Goal: Obtain resource: Download file/media

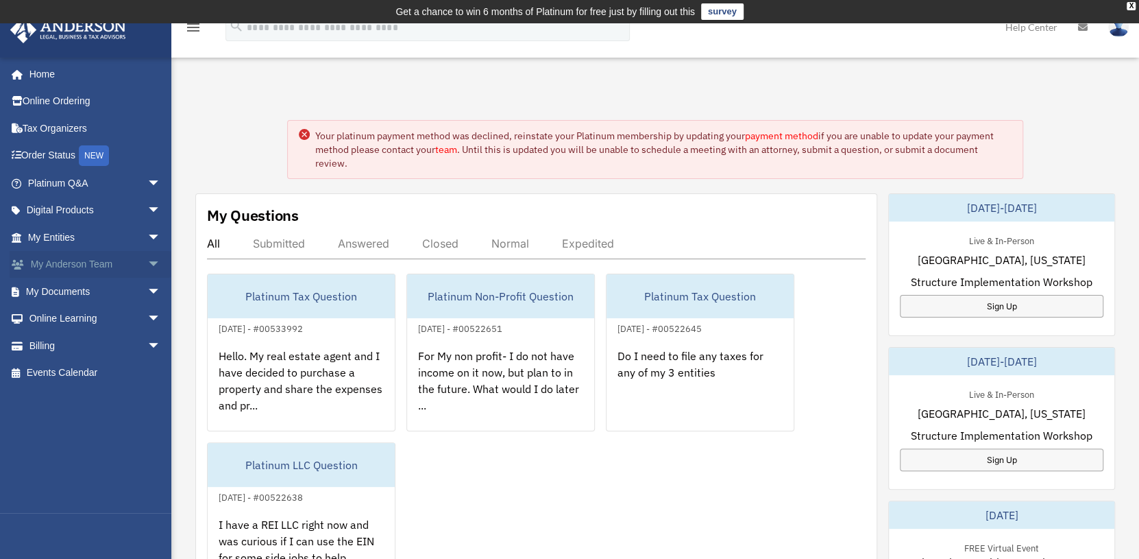
click at [101, 261] on link "My [PERSON_NAME] Team arrow_drop_down" at bounding box center [96, 264] width 172 height 27
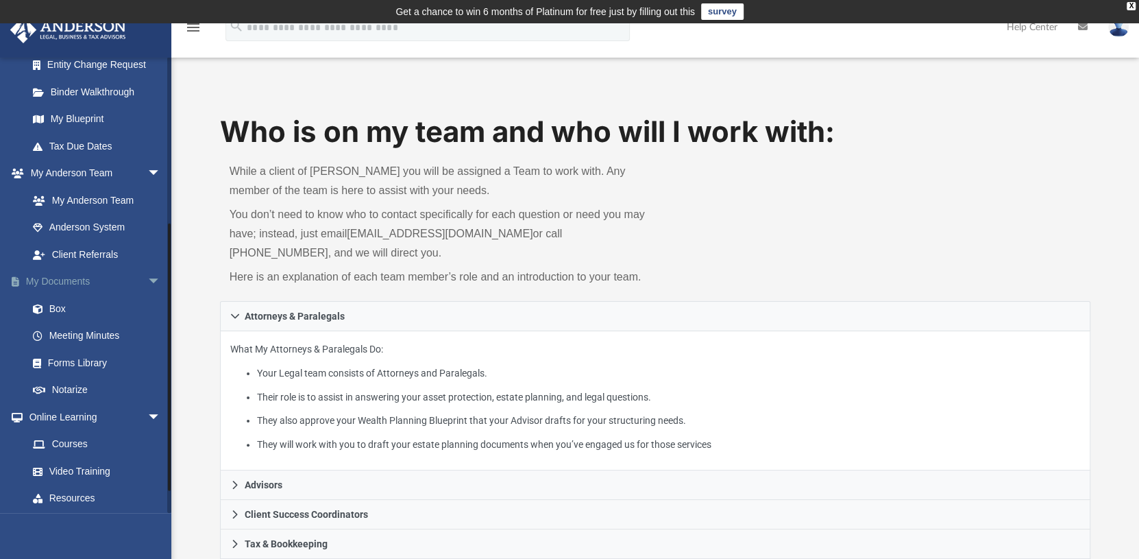
scroll to position [274, 0]
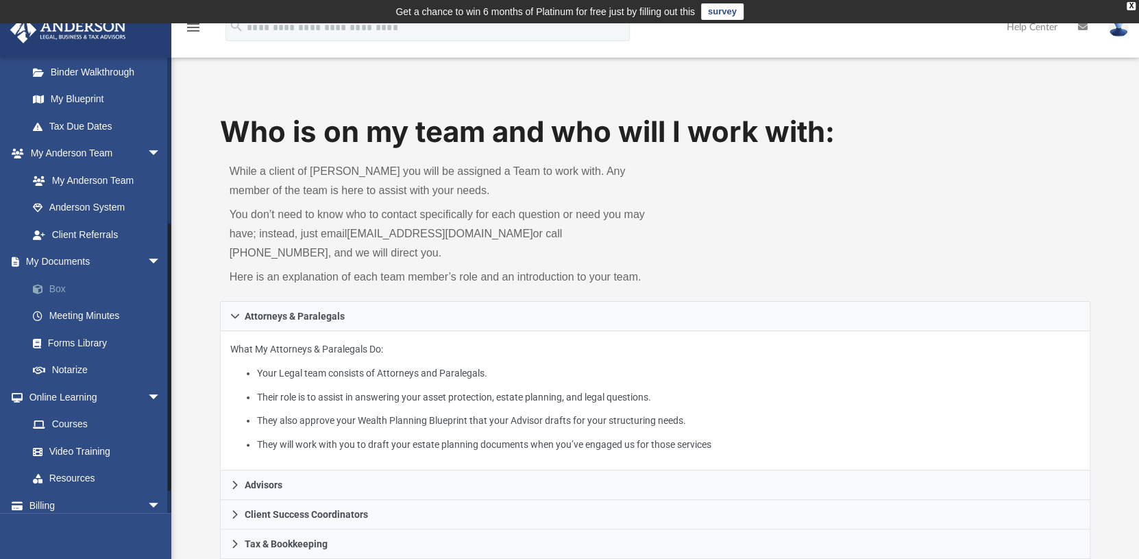
click at [55, 287] on link "Box" at bounding box center [100, 288] width 162 height 27
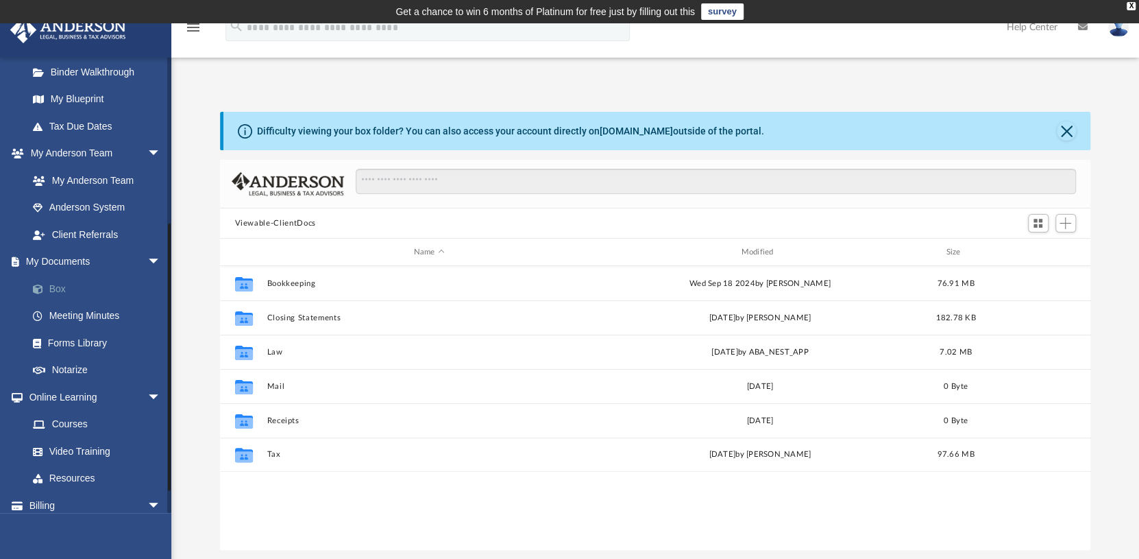
scroll to position [300, 860]
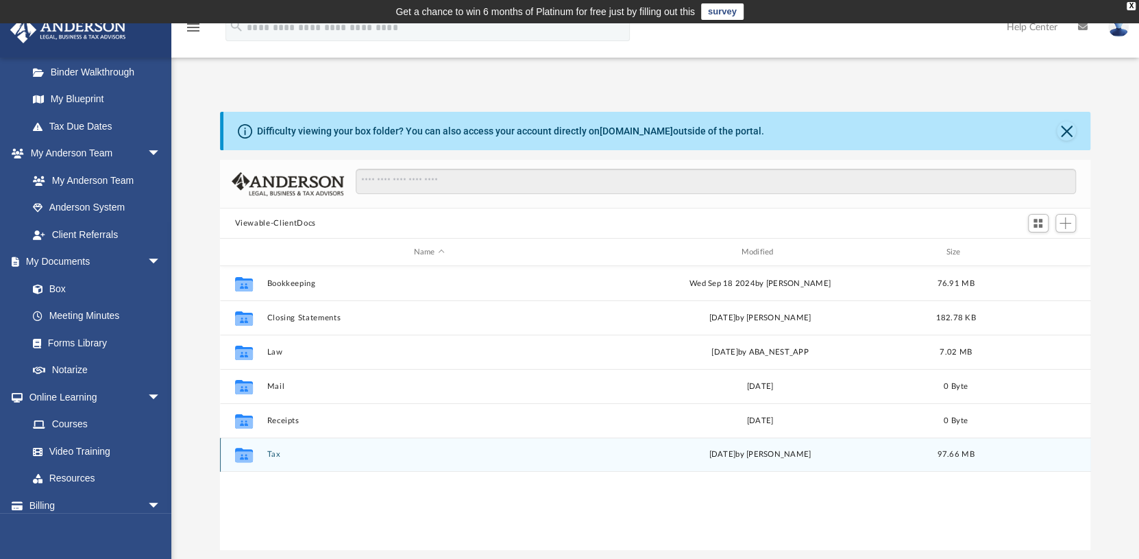
click at [271, 455] on button "Tax" at bounding box center [429, 454] width 325 height 9
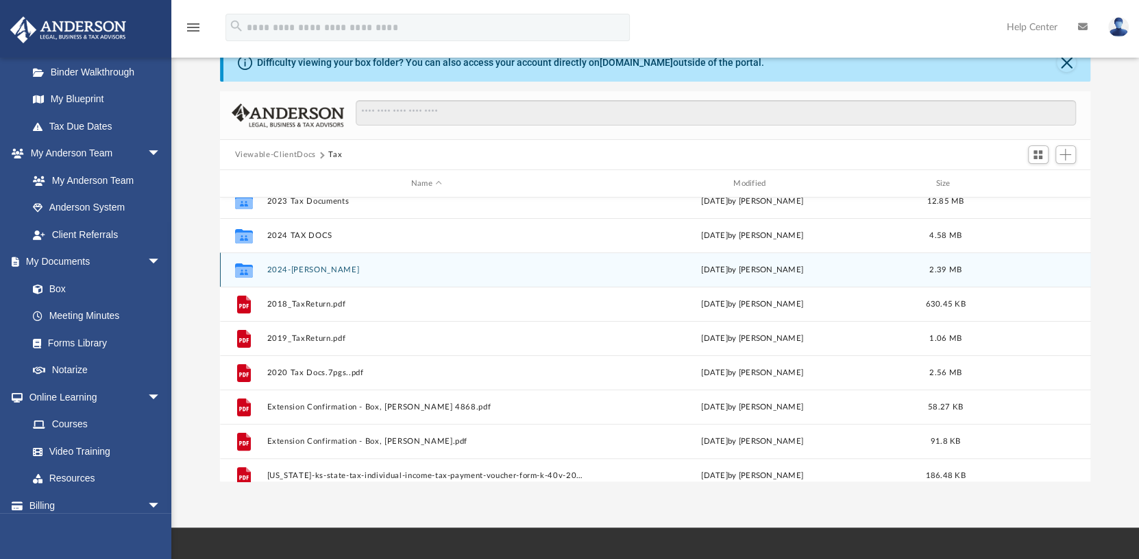
scroll to position [230, 0]
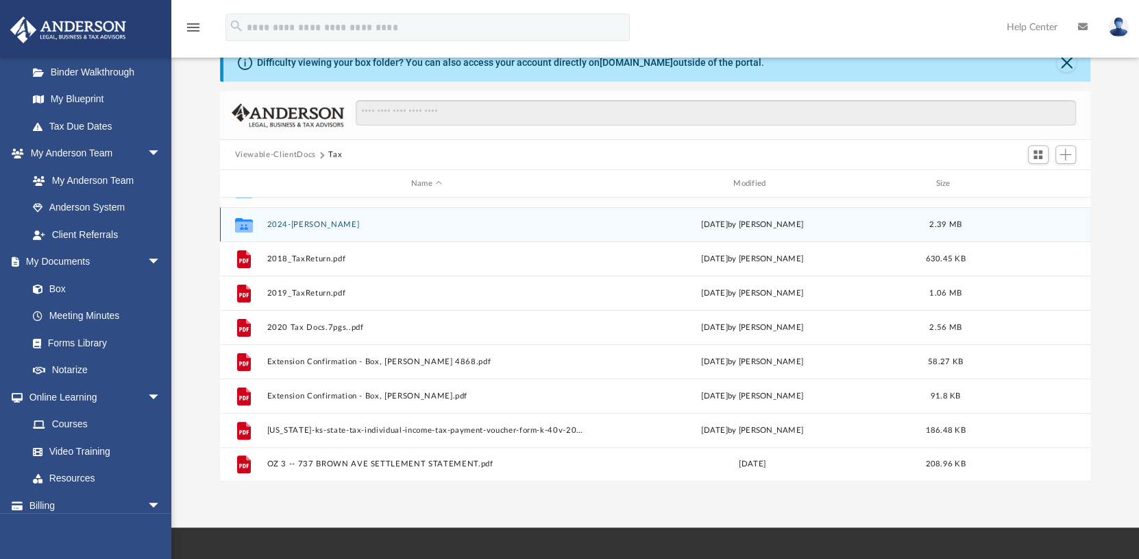
click at [304, 222] on button "2024-Box, Sandra" at bounding box center [426, 224] width 319 height 9
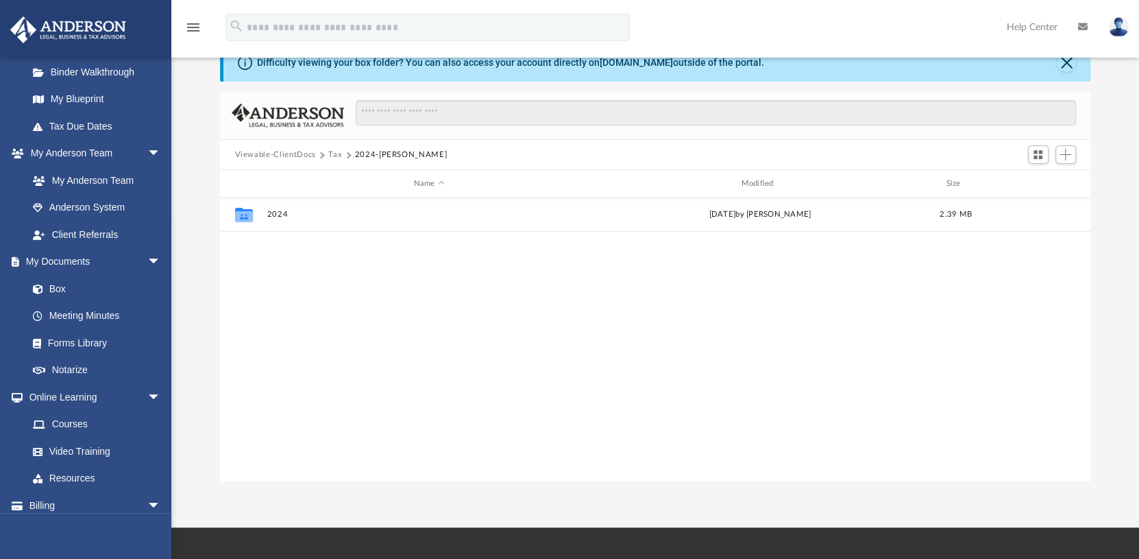
scroll to position [0, 0]
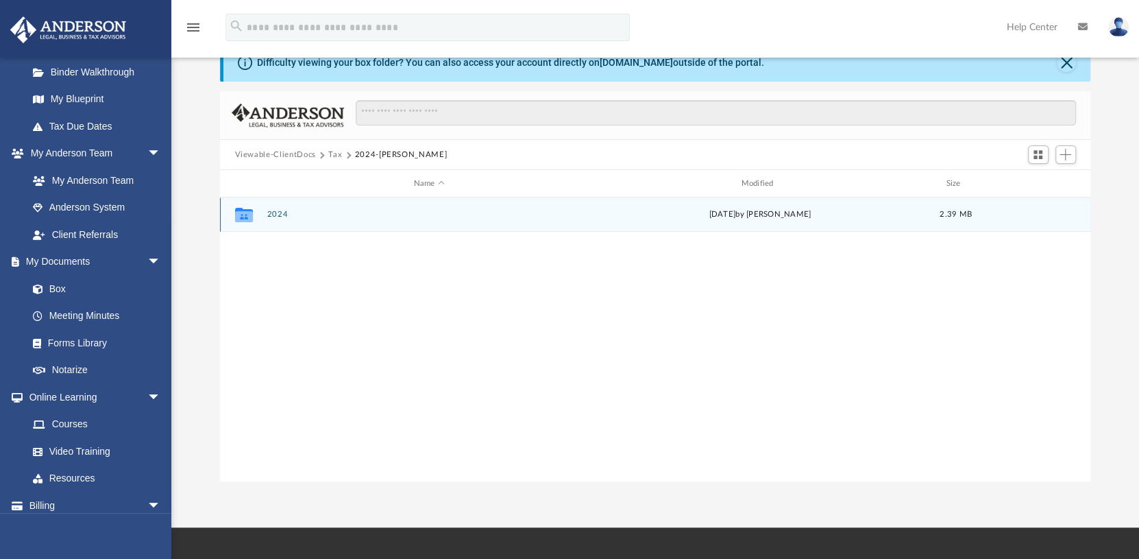
click at [276, 210] on button "2024" at bounding box center [429, 214] width 325 height 9
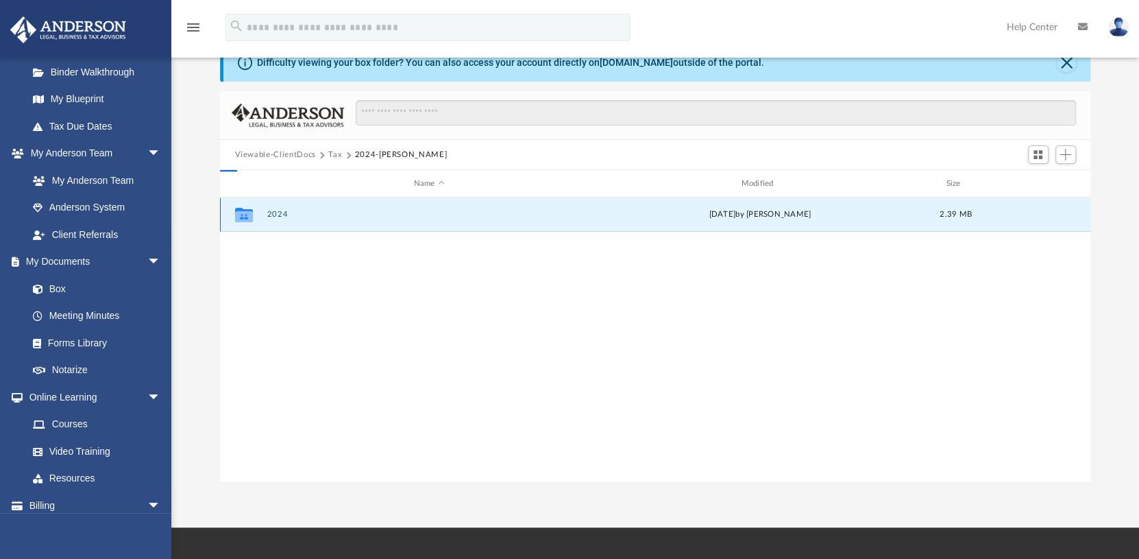
click at [276, 210] on button "2024" at bounding box center [429, 214] width 325 height 9
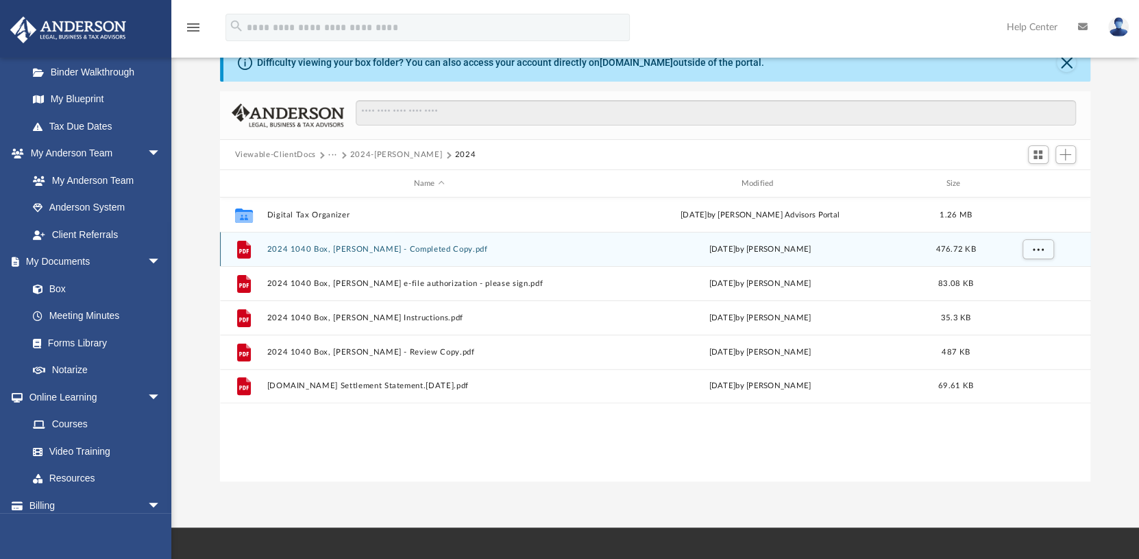
click at [385, 246] on button "2024 1040 Box, Sandra - Completed Copy.pdf" at bounding box center [429, 249] width 325 height 9
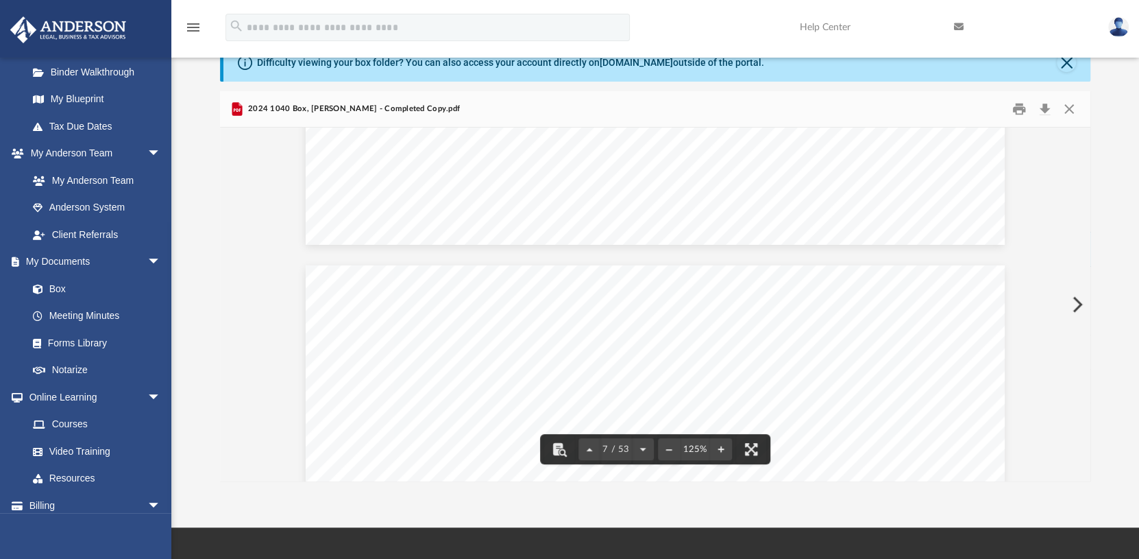
scroll to position [5621, 0]
click at [1017, 110] on button "Print" at bounding box center [1019, 109] width 27 height 21
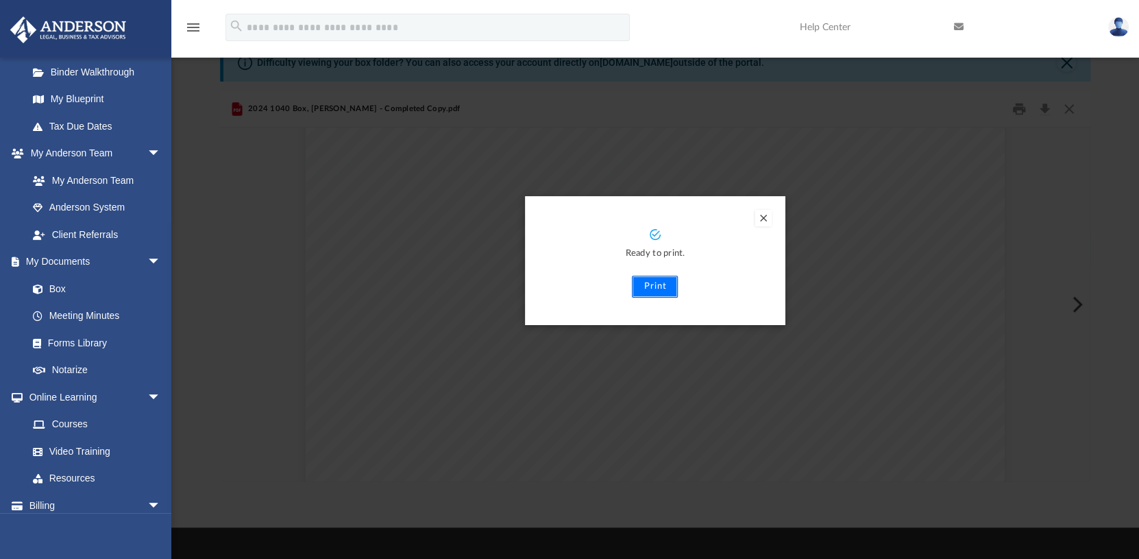
click at [650, 282] on button "Print" at bounding box center [655, 287] width 46 height 22
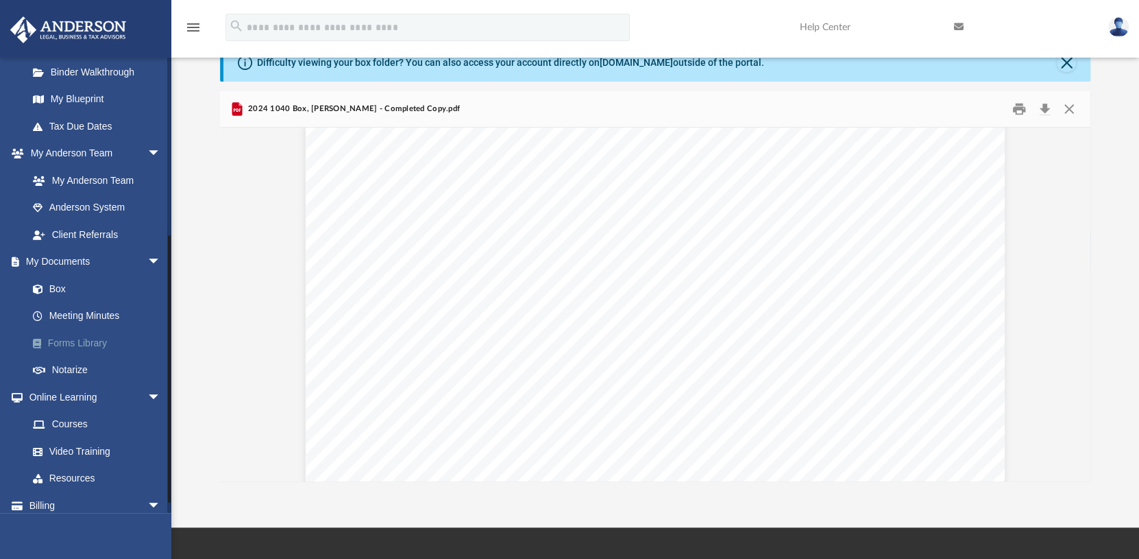
scroll to position [310, 0]
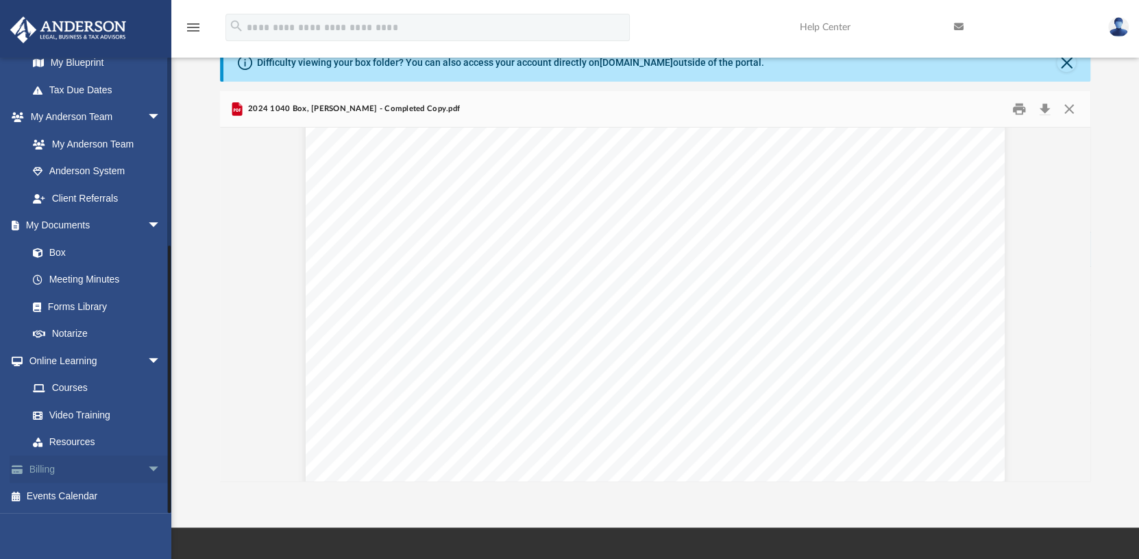
click at [147, 463] on span "arrow_drop_down" at bounding box center [160, 469] width 27 height 28
